Goal: Information Seeking & Learning: Learn about a topic

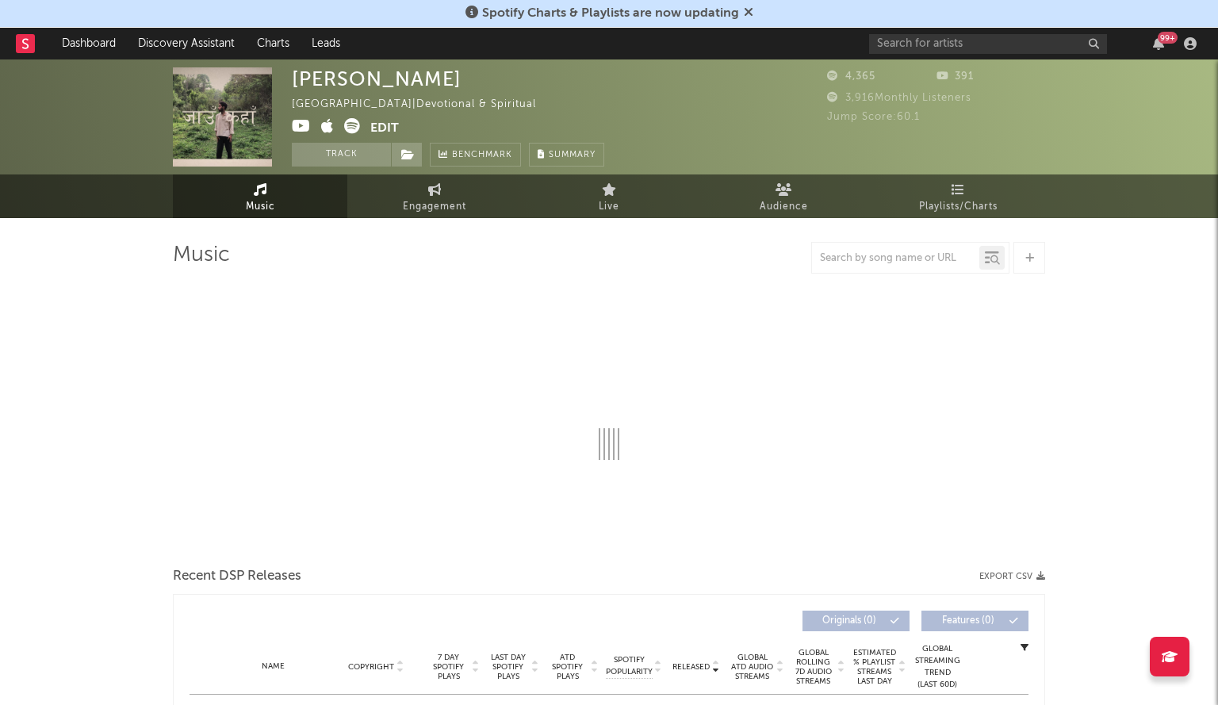
select select "1w"
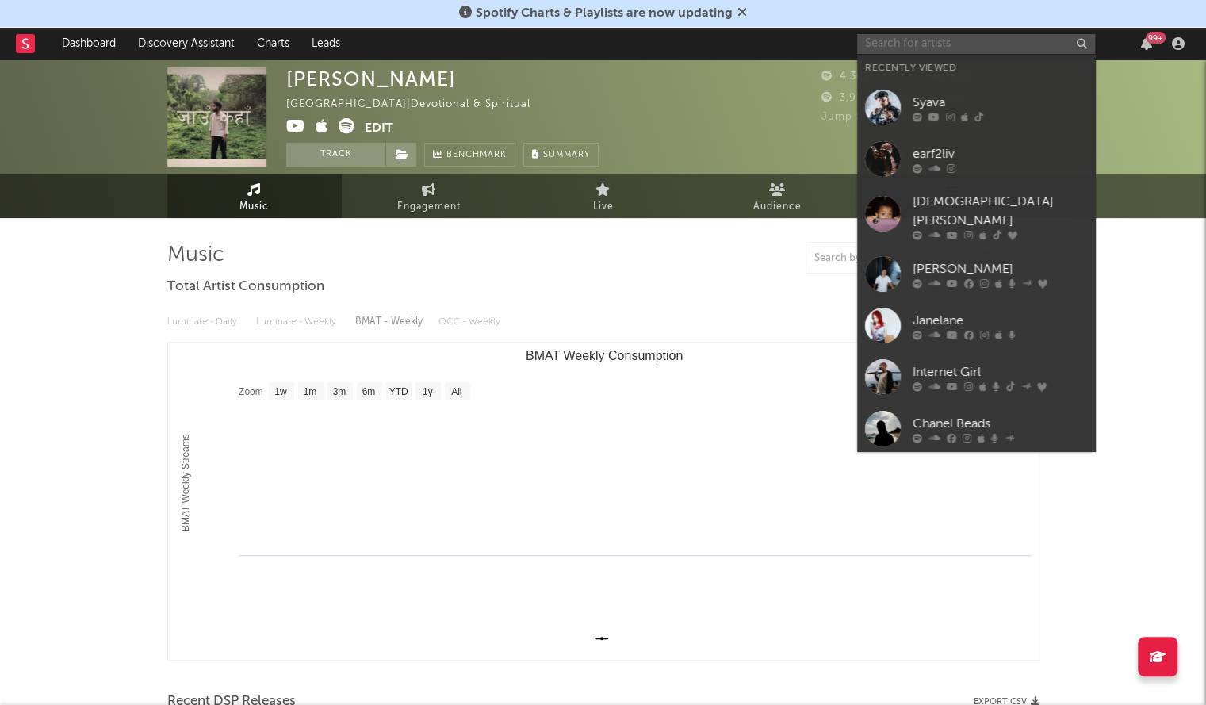
click at [954, 45] on input "text" at bounding box center [976, 44] width 238 height 20
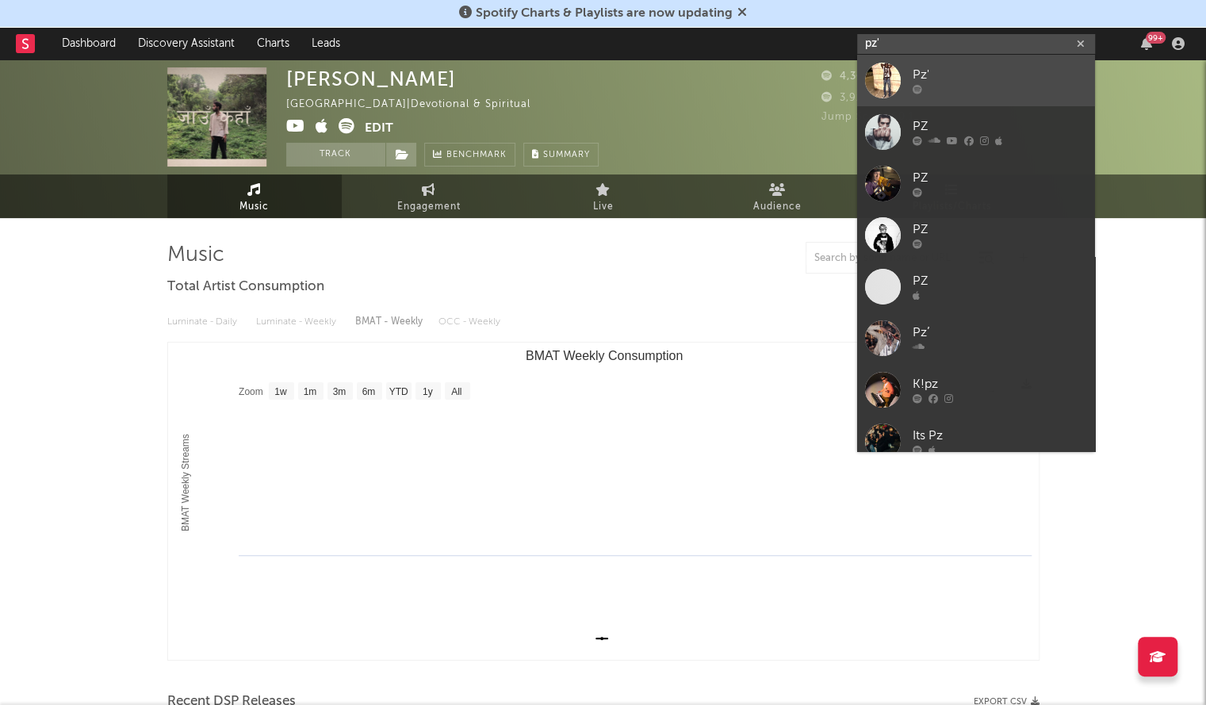
type input "pz'"
click at [956, 88] on div at bounding box center [1000, 90] width 174 height 10
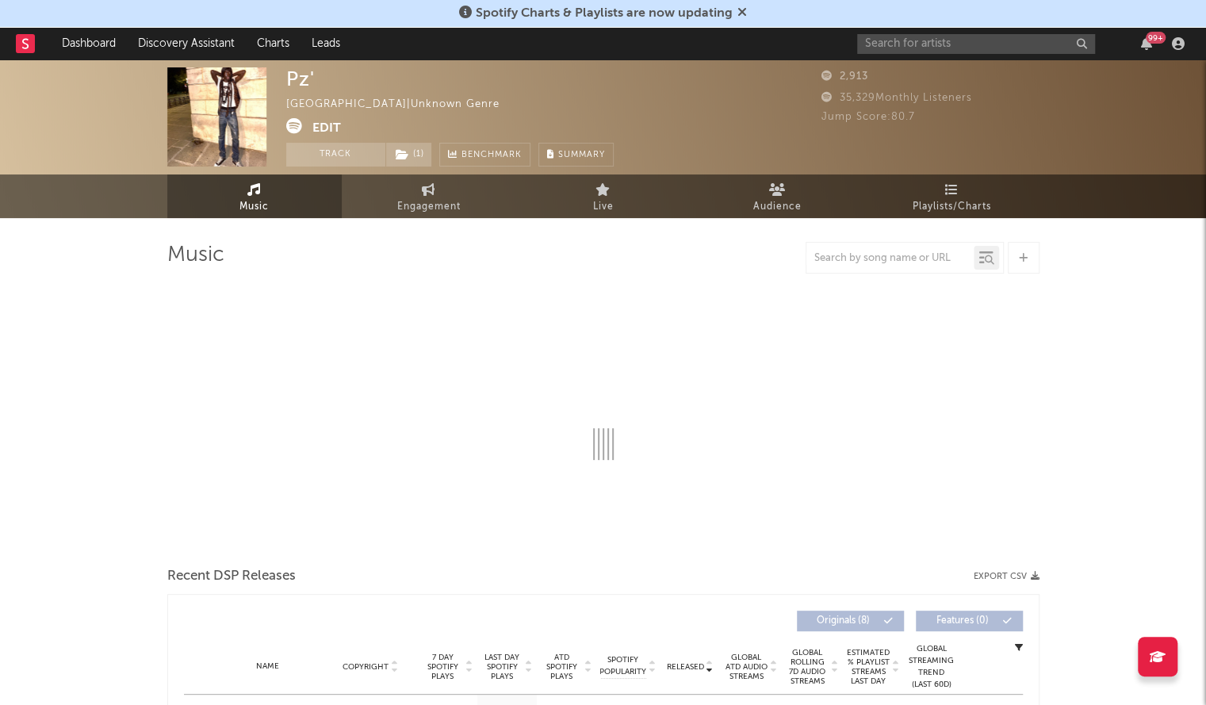
select select "1w"
